Goal: Check status: Check status

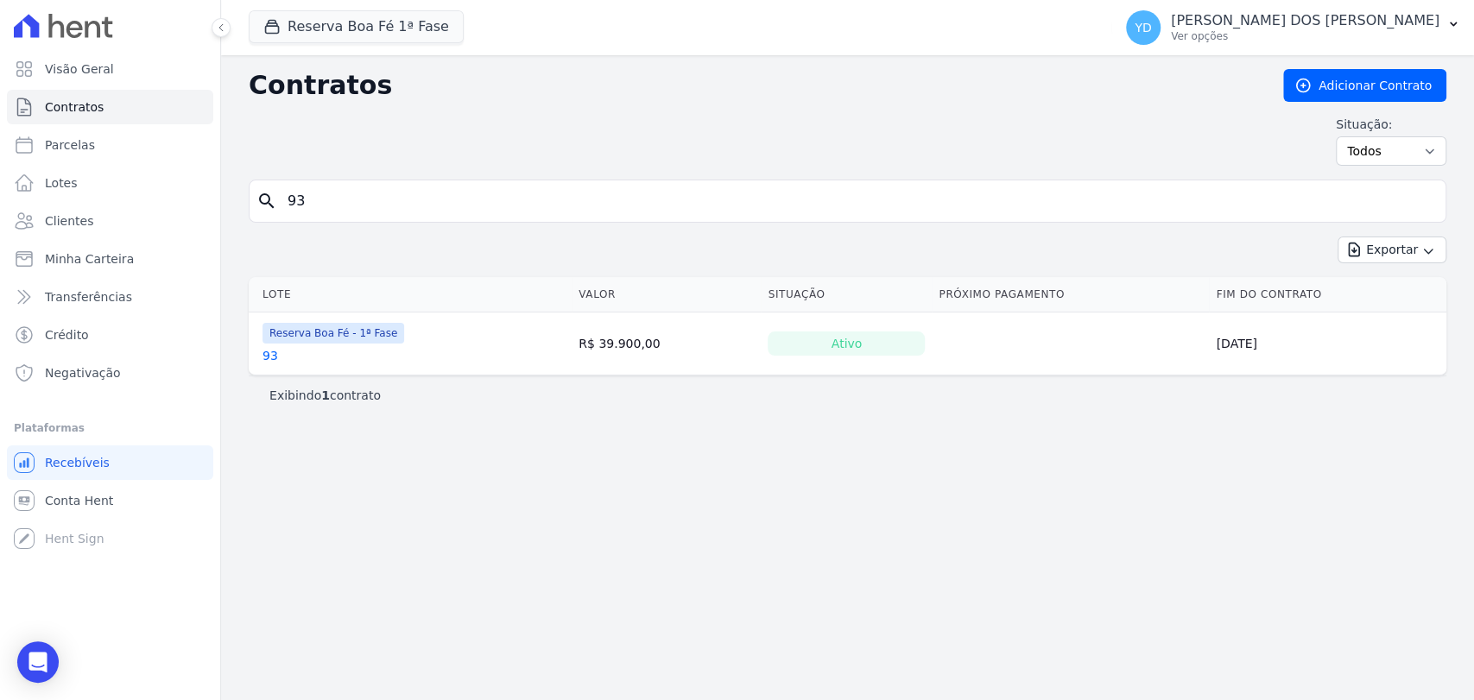
click at [294, 193] on input "93" at bounding box center [857, 201] width 1161 height 35
type input "125"
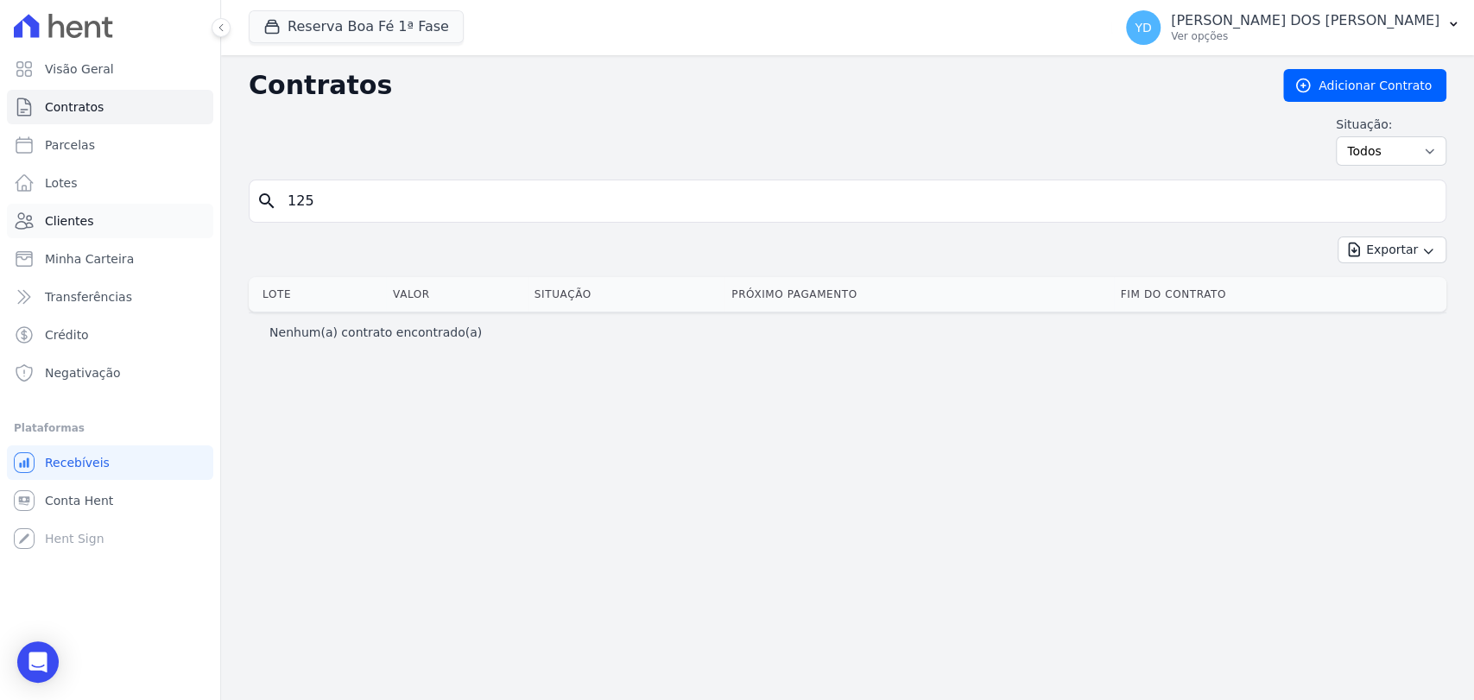
click at [149, 213] on link "Clientes" at bounding box center [110, 221] width 206 height 35
click at [406, 23] on button "Reserva Boa Fé 1ª Fase" at bounding box center [356, 26] width 215 height 33
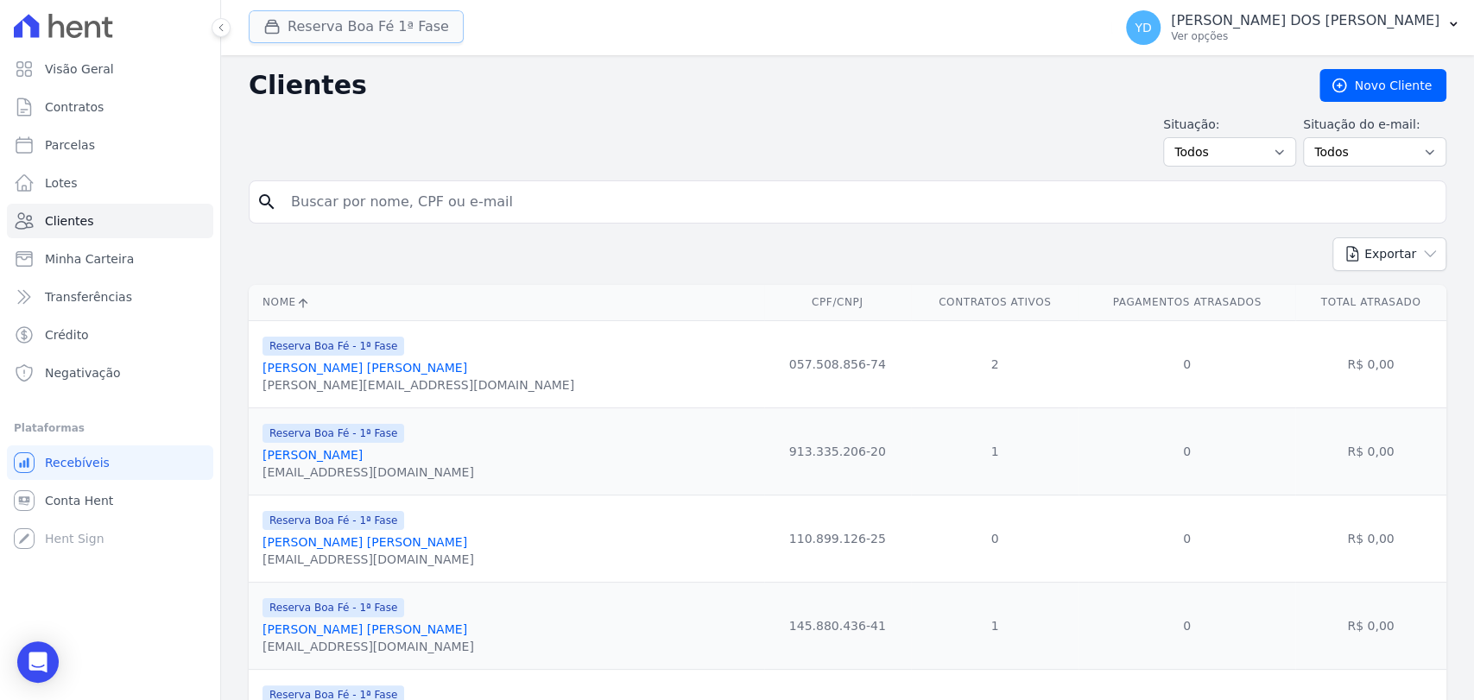
click at [334, 36] on button "Reserva Boa Fé 1ª Fase" at bounding box center [356, 26] width 215 height 33
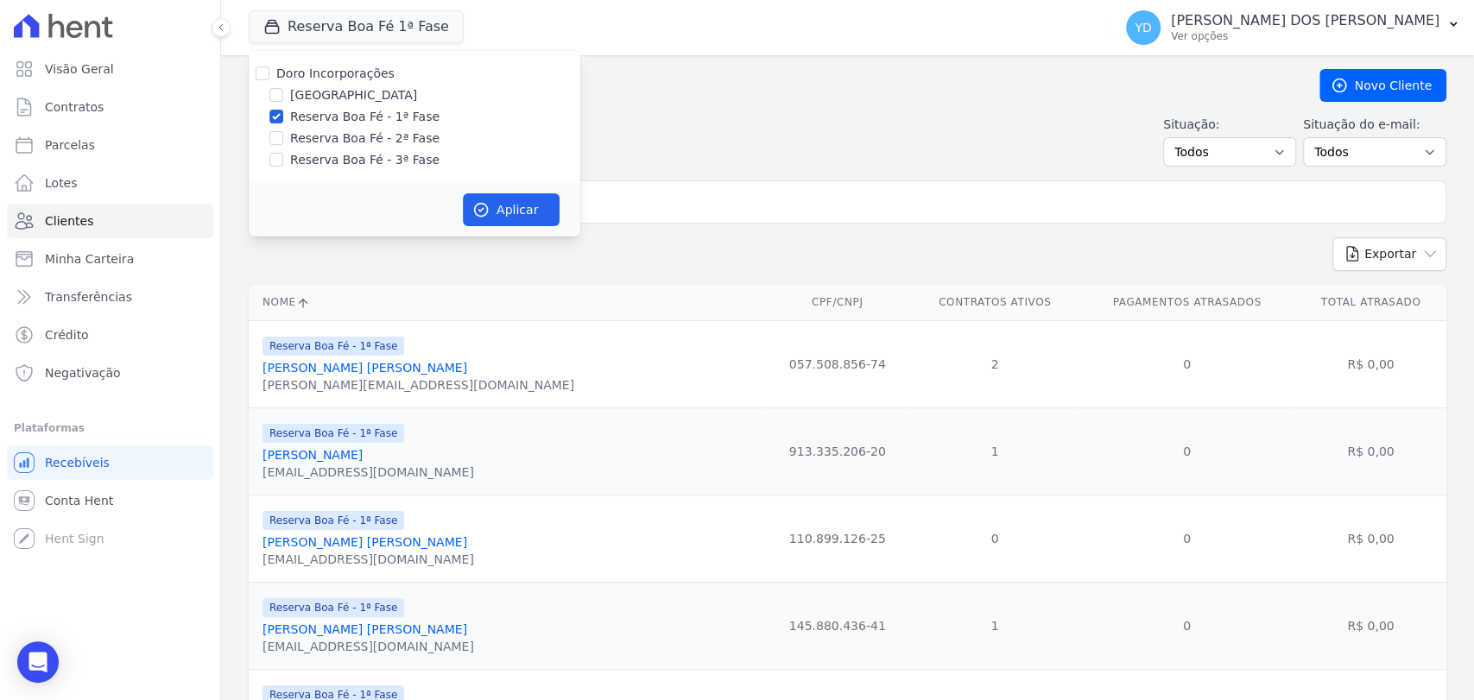
click at [323, 79] on label "Doro Incorporações" at bounding box center [335, 73] width 118 height 14
click at [269, 79] on input "Doro Incorporações" at bounding box center [263, 73] width 14 height 14
checkbox input "true"
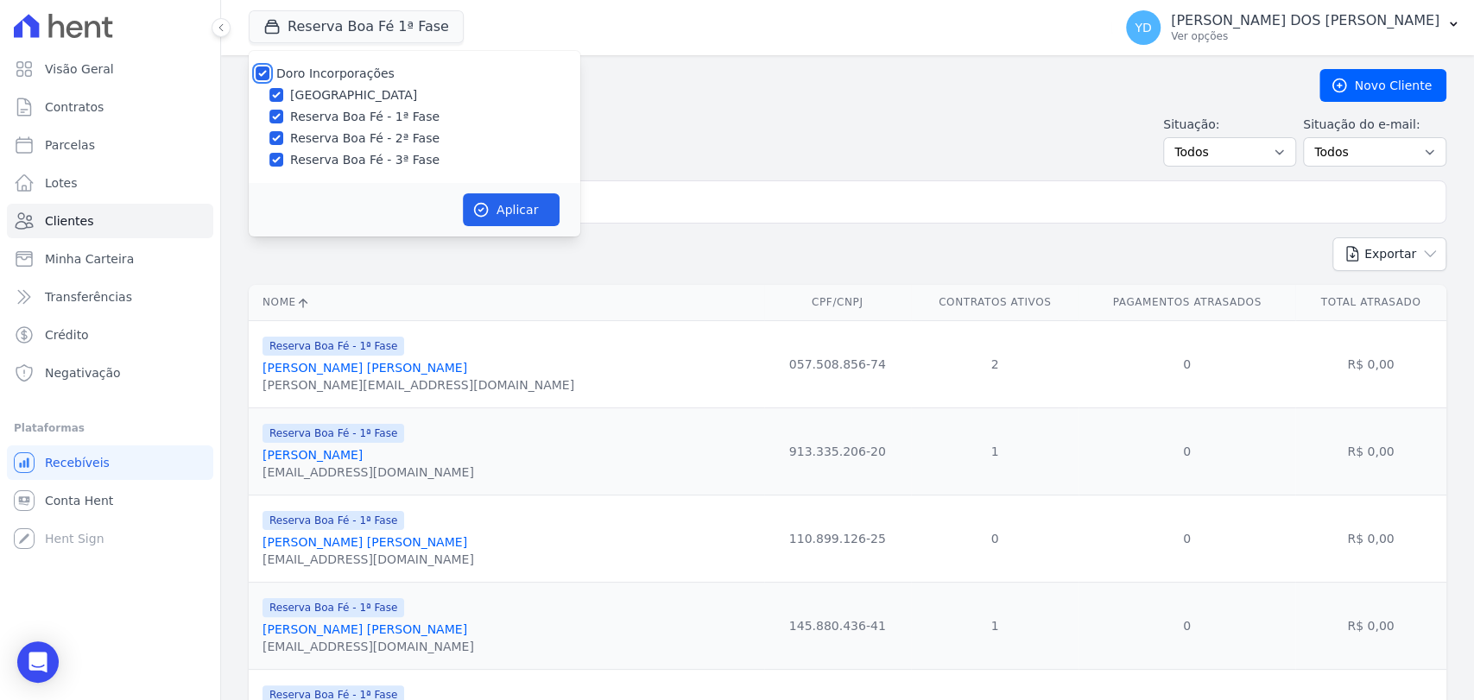
checkbox input "true"
click at [473, 217] on icon "button" at bounding box center [480, 209] width 17 height 17
drag, startPoint x: 597, startPoint y: 218, endPoint x: 591, endPoint y: 209, distance: 11.7
click at [595, 216] on div "search" at bounding box center [848, 201] width 1198 height 43
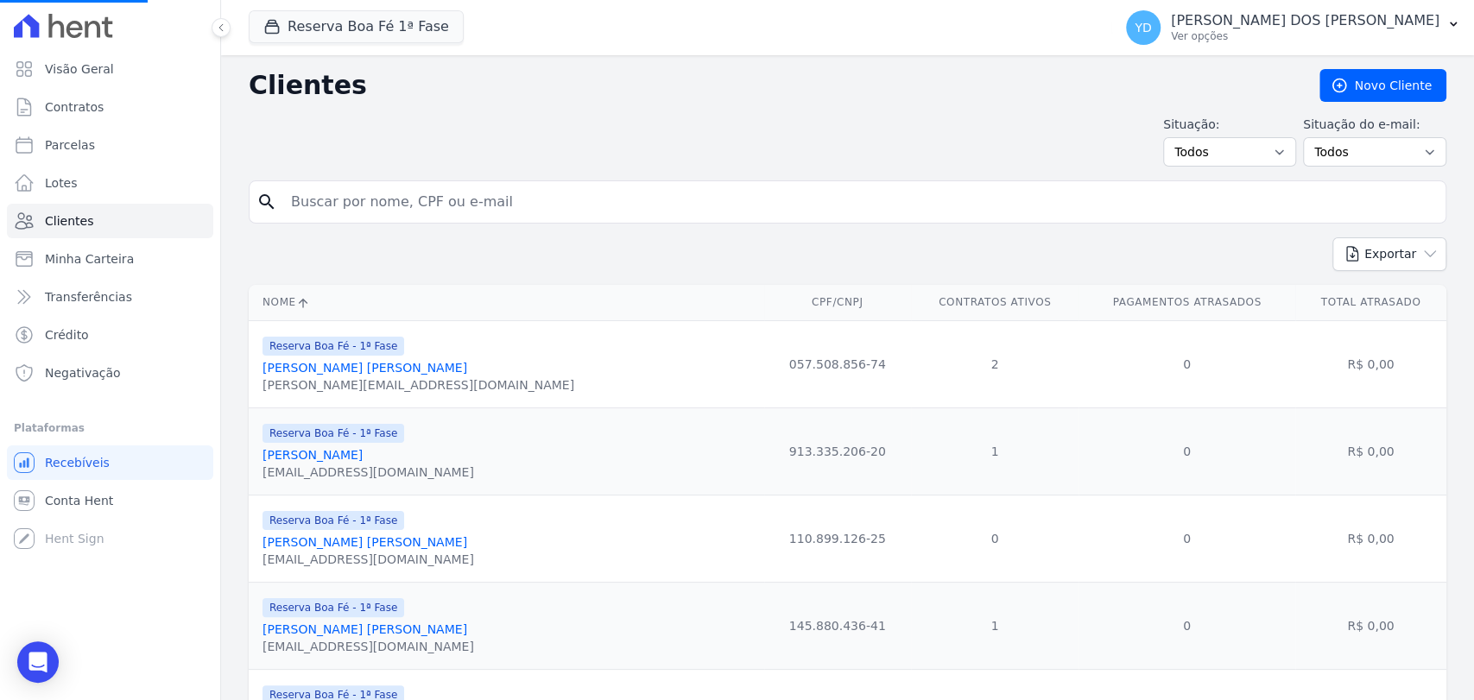
click at [590, 192] on input "search" at bounding box center [860, 202] width 1158 height 35
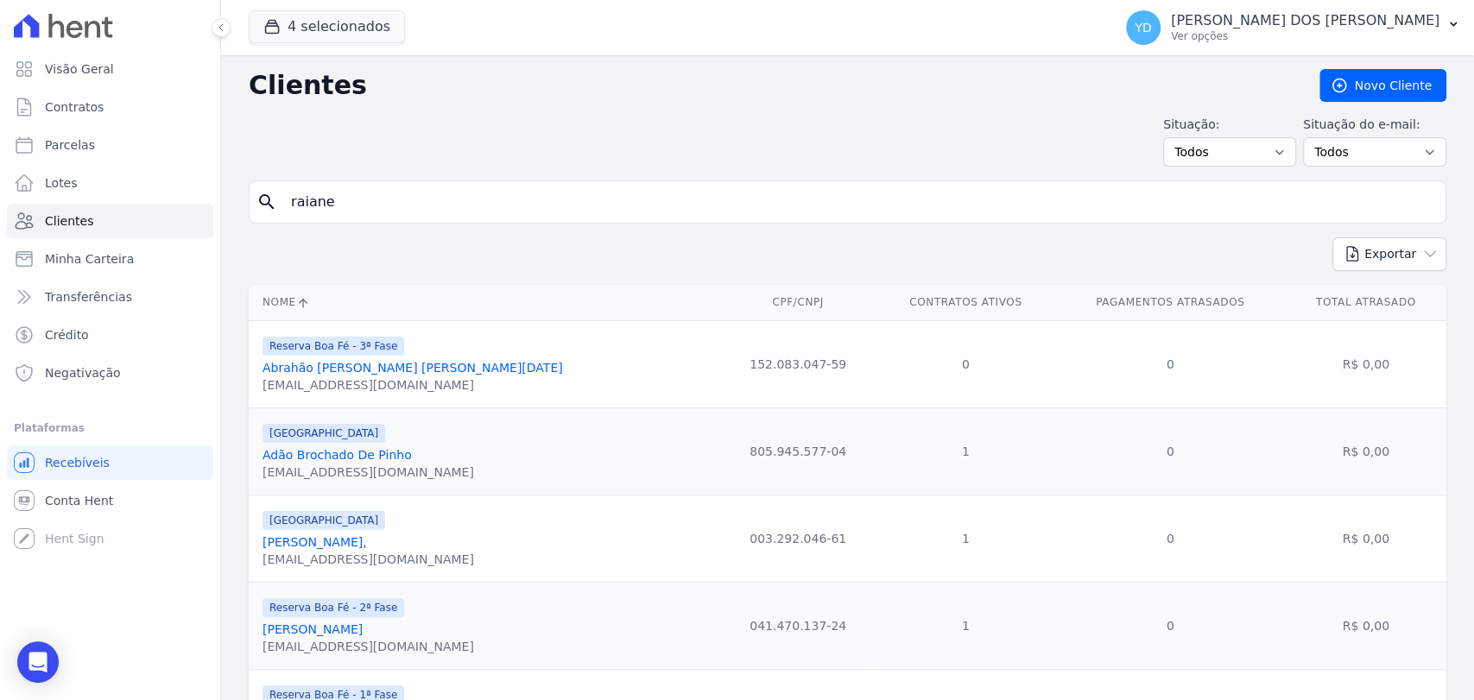
type input "raiane"
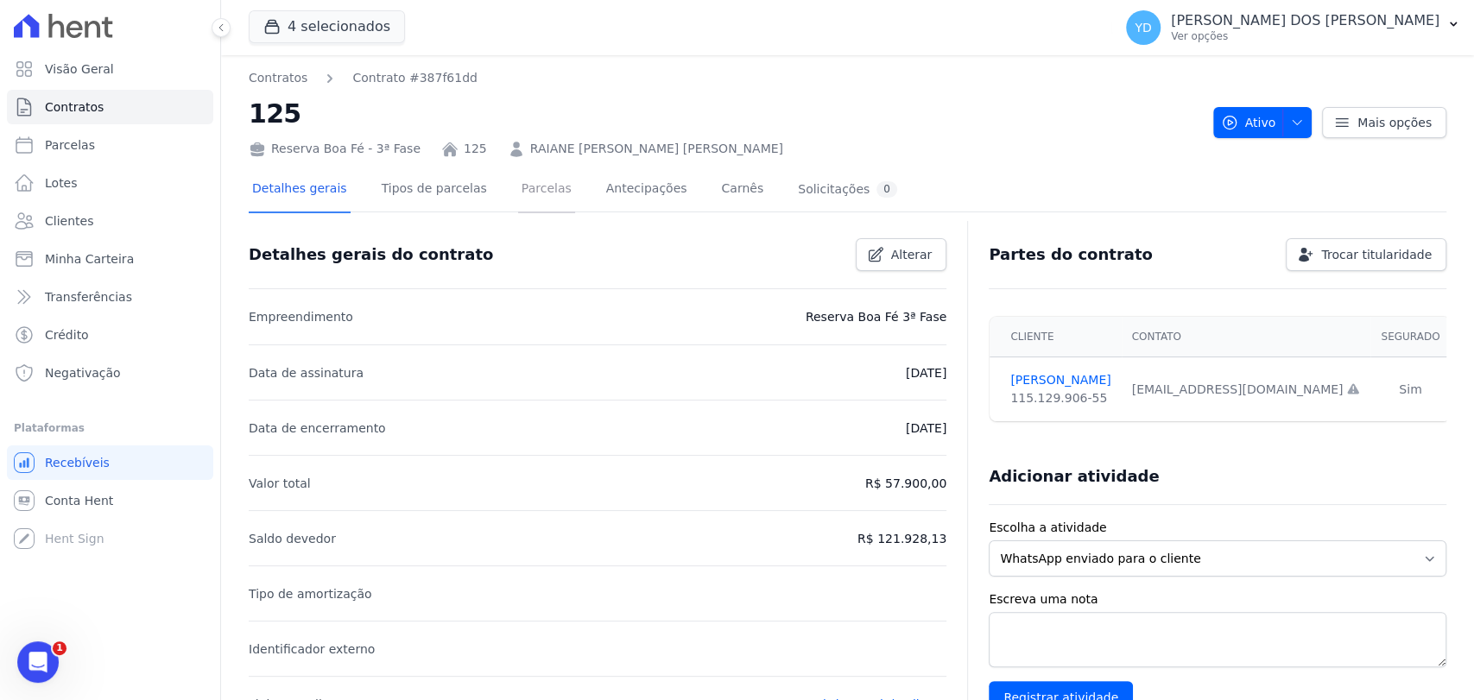
click at [523, 193] on link "Parcelas" at bounding box center [546, 191] width 57 height 46
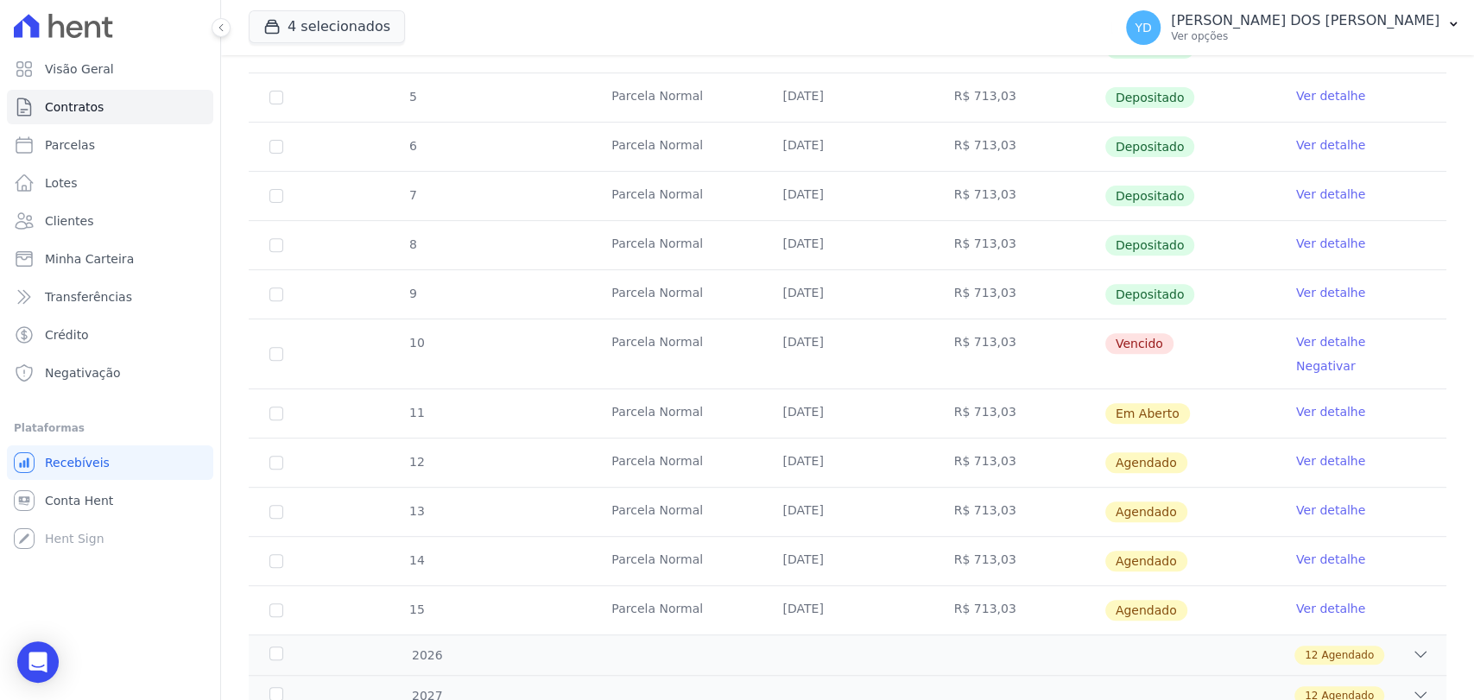
scroll to position [383, 0]
click at [1314, 336] on link "Ver detalhe" at bounding box center [1330, 339] width 69 height 17
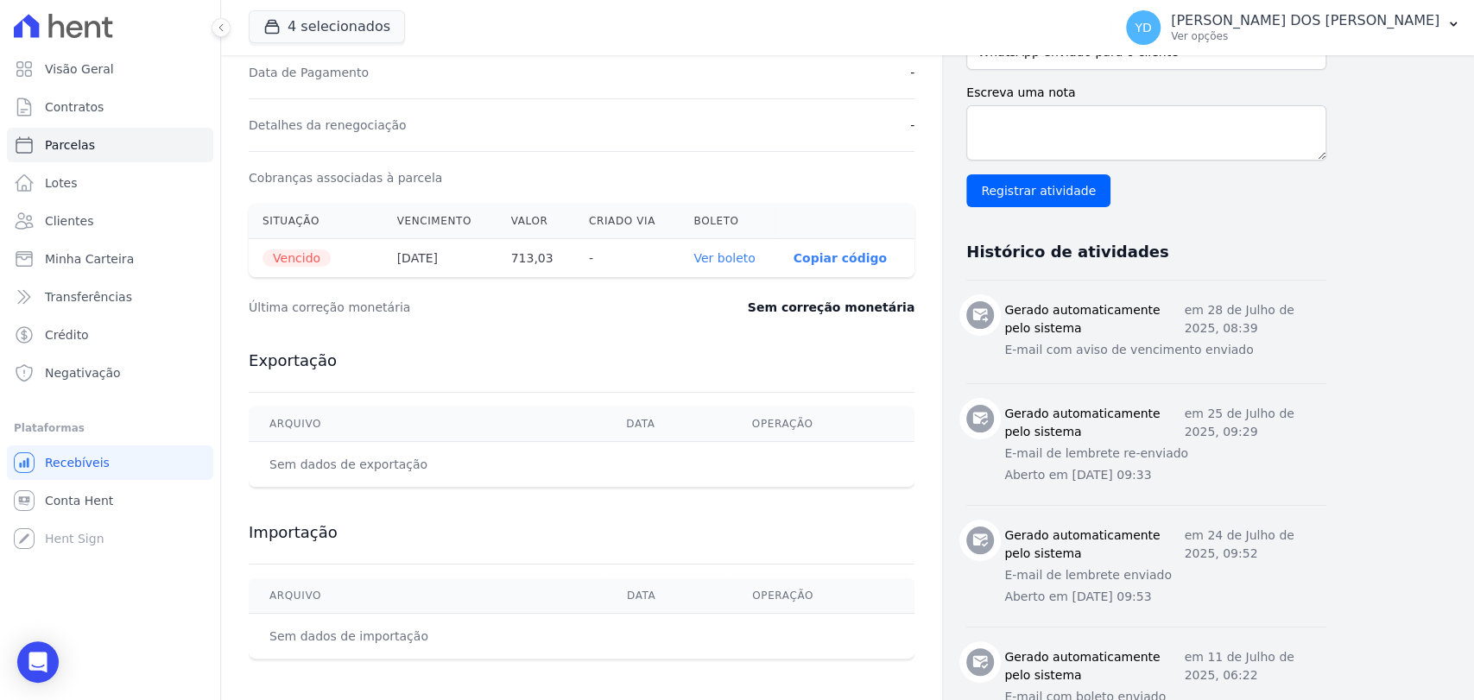
scroll to position [479, 0]
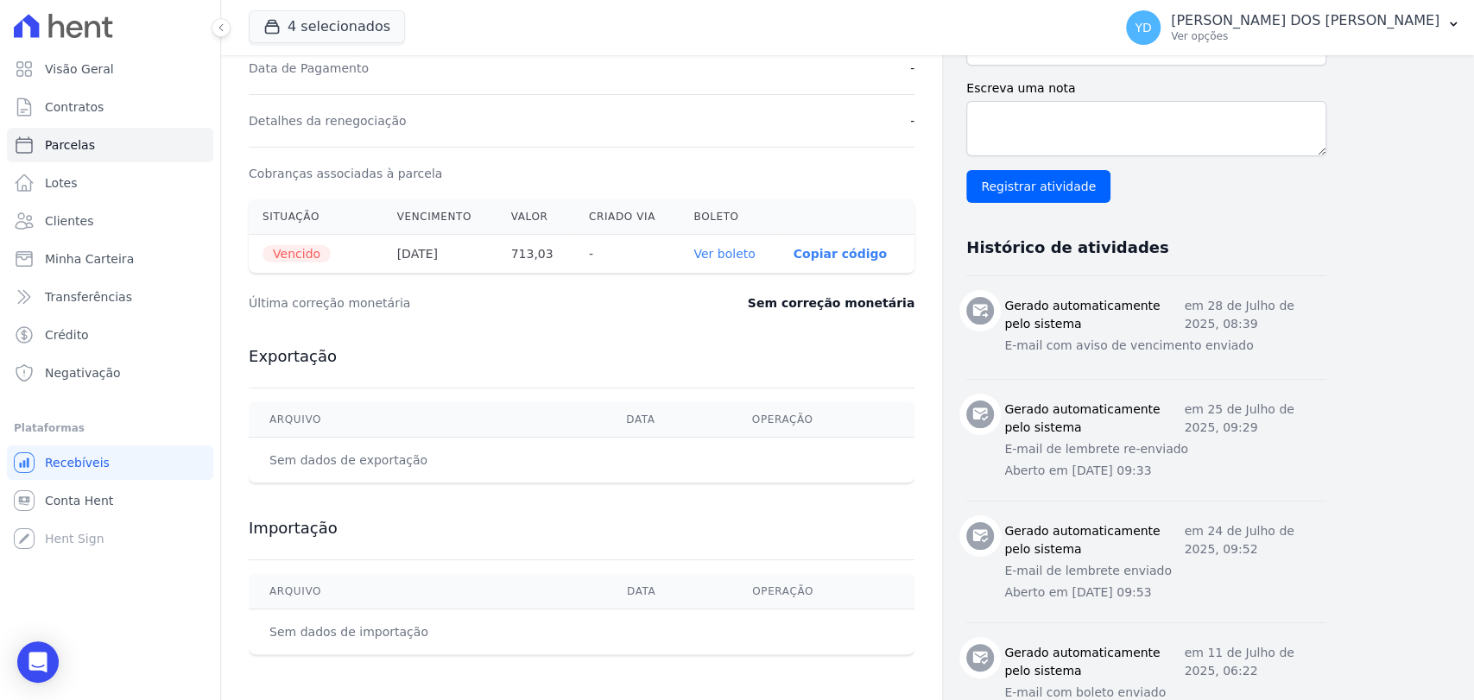
click at [740, 256] on link "Ver boleto" at bounding box center [723, 254] width 61 height 14
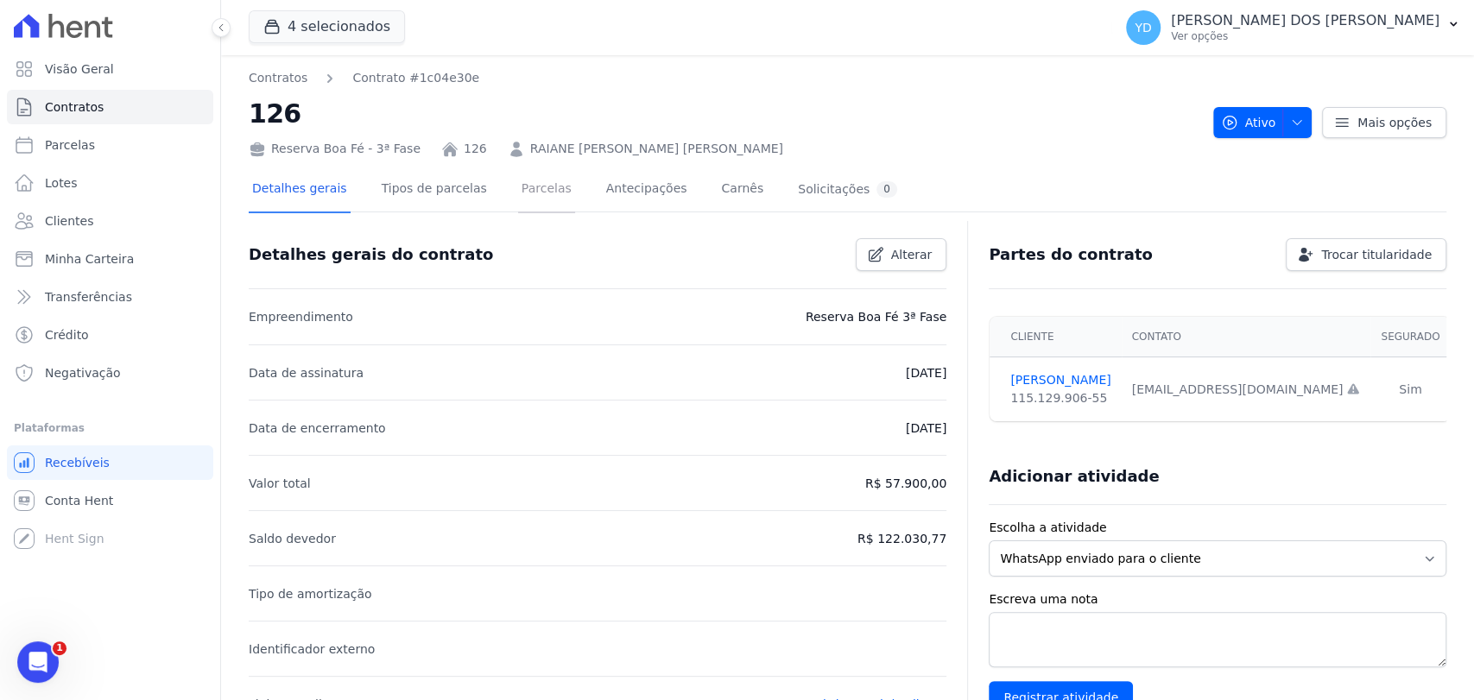
click at [525, 201] on link "Parcelas" at bounding box center [546, 191] width 57 height 46
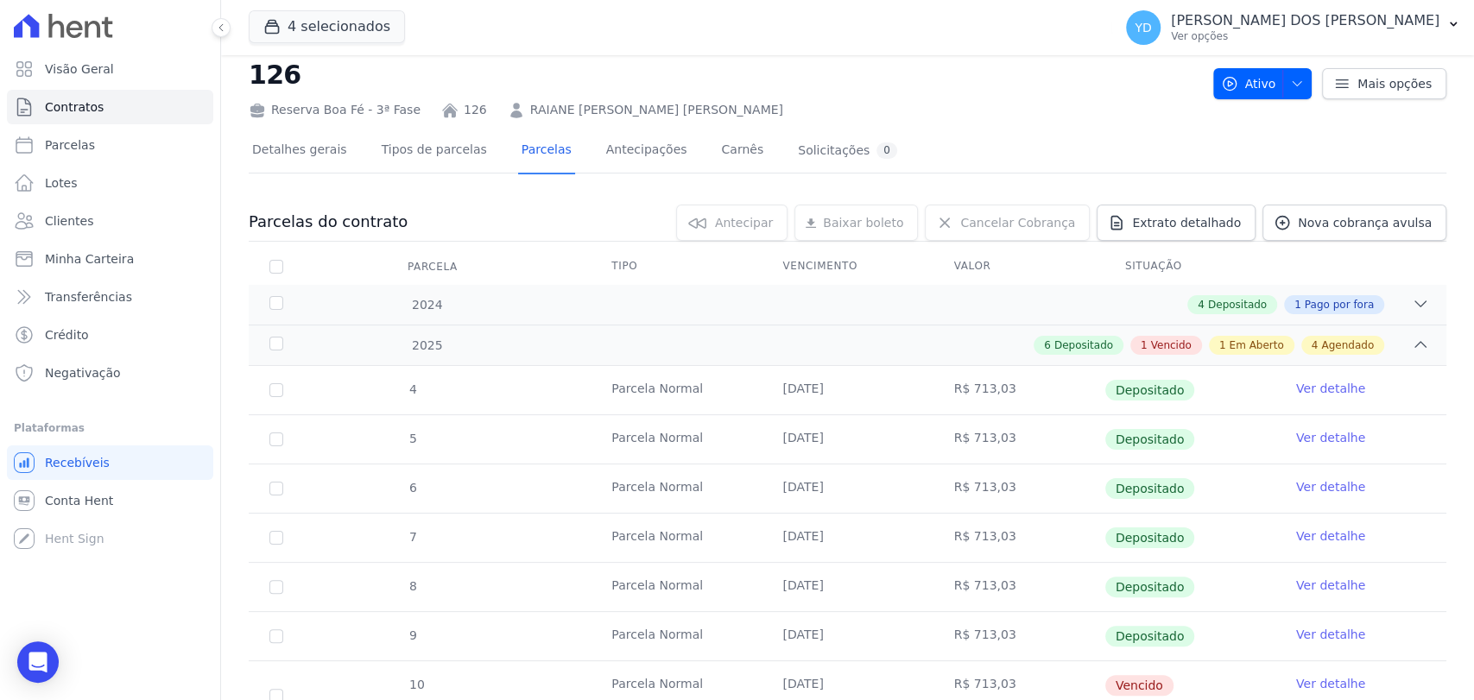
scroll to position [288, 0]
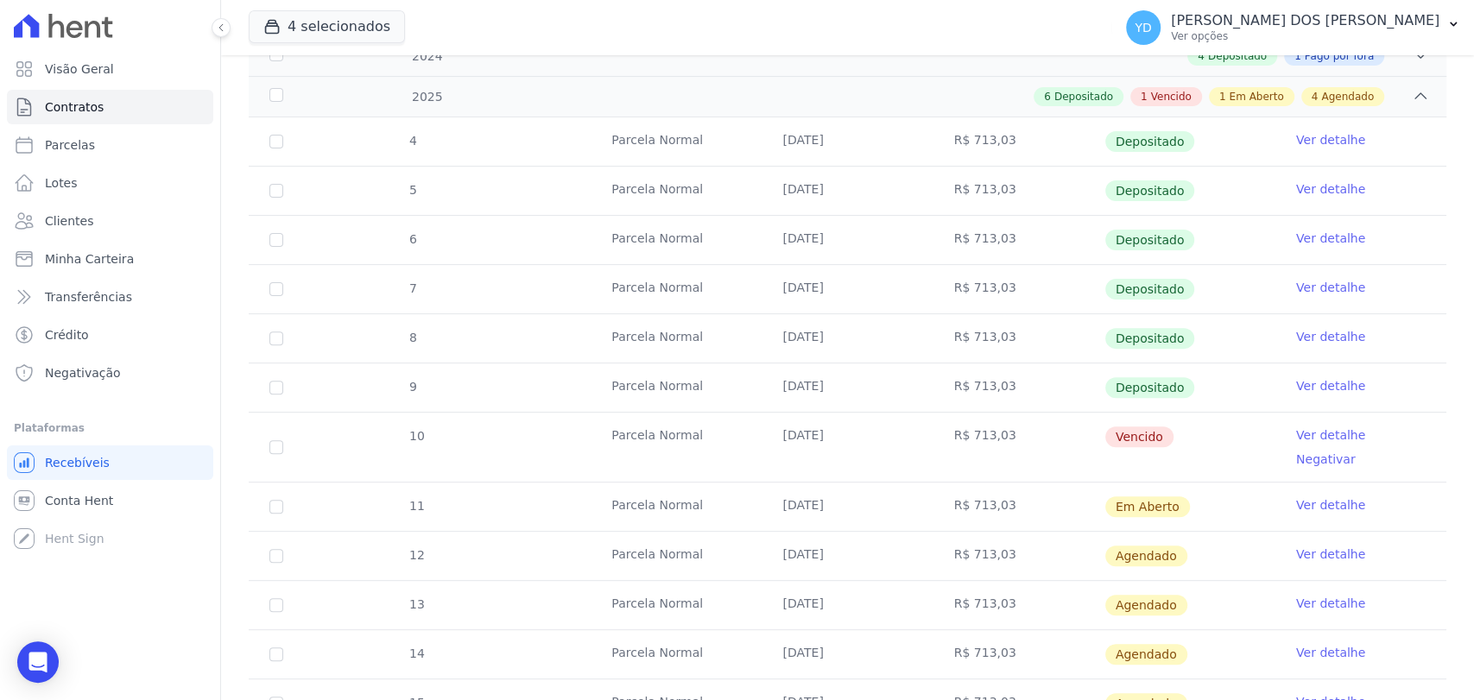
click at [1299, 430] on link "Ver detalhe" at bounding box center [1330, 435] width 69 height 17
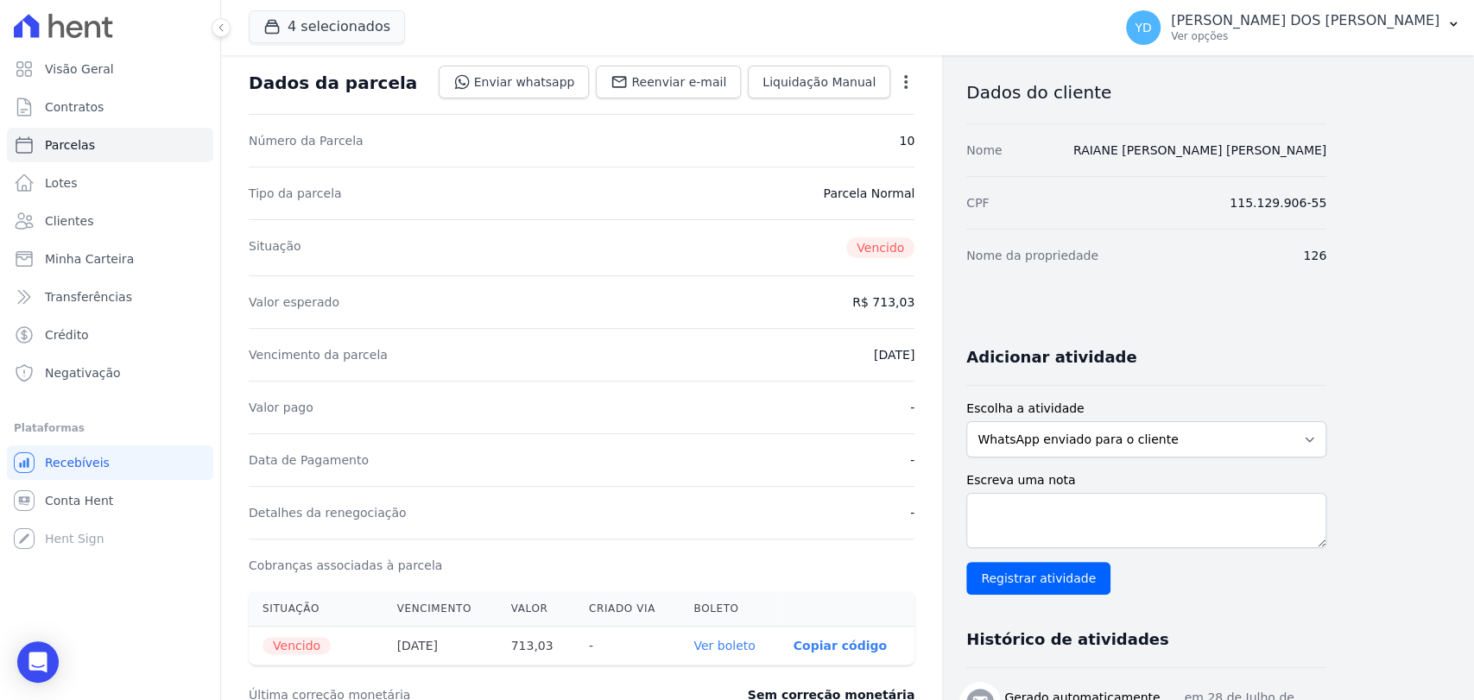
scroll to position [383, 0]
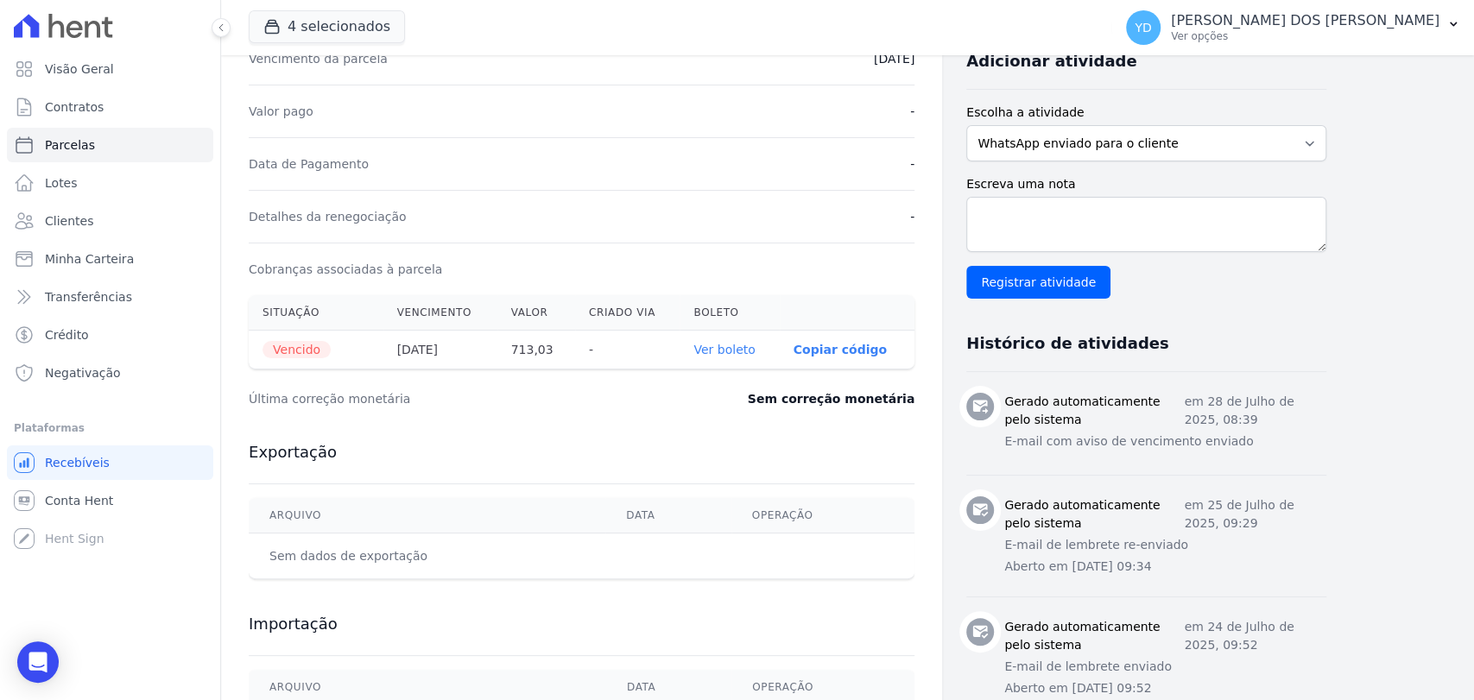
click at [746, 344] on link "Ver boleto" at bounding box center [723, 350] width 61 height 14
